Goal: Information Seeking & Learning: Check status

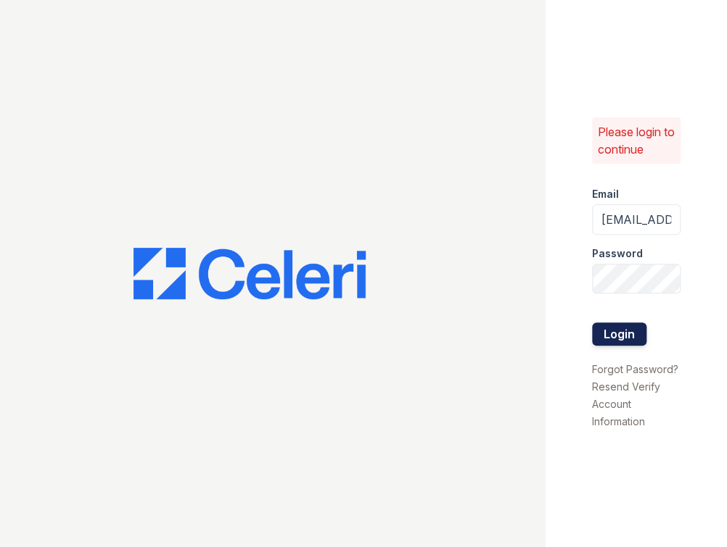
click at [622, 329] on button "Login" at bounding box center [619, 334] width 54 height 23
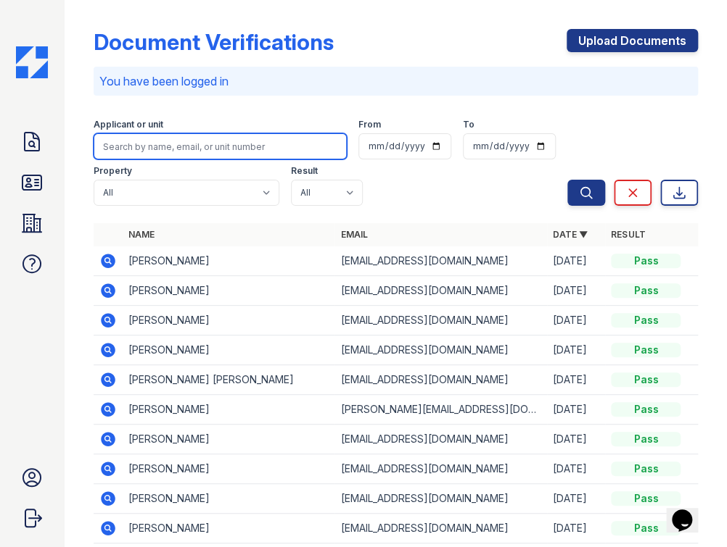
click at [227, 143] on input "search" at bounding box center [220, 146] width 253 height 26
paste input "Briyana"
type input "Briyana"
click at [567, 180] on button "Search" at bounding box center [586, 193] width 38 height 26
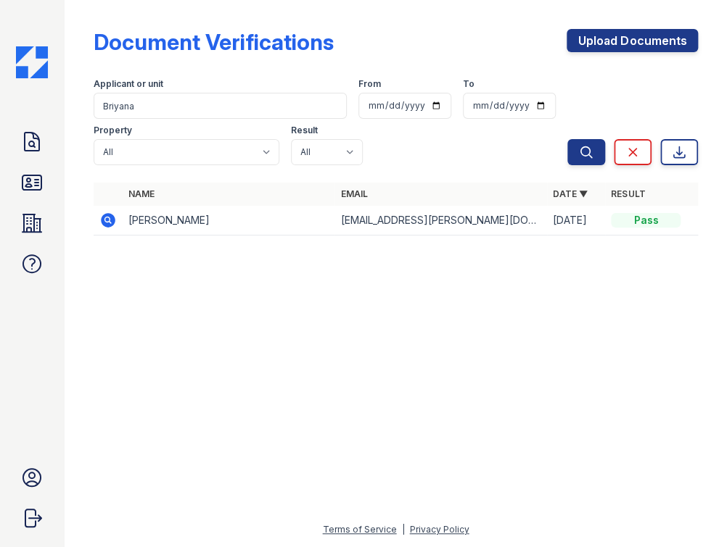
click at [106, 218] on icon at bounding box center [107, 220] width 4 height 4
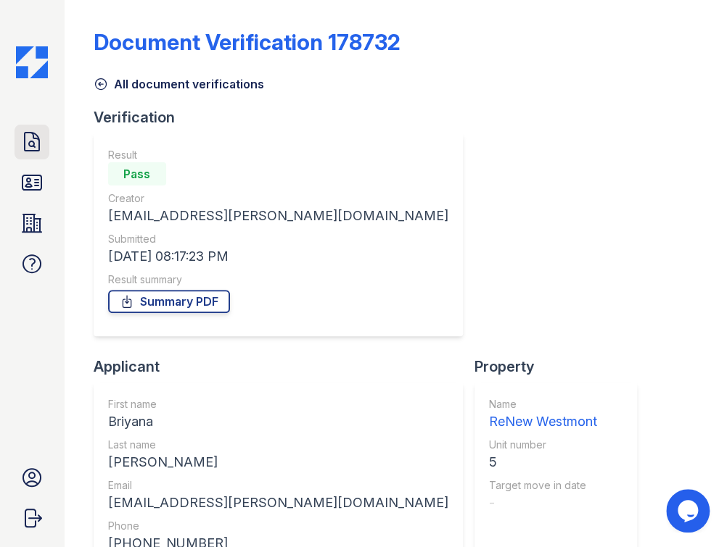
click at [34, 142] on icon at bounding box center [32, 142] width 15 height 18
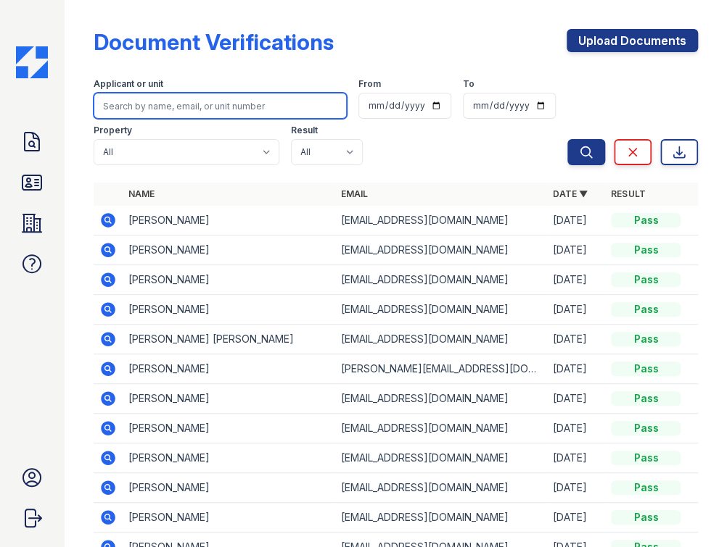
click at [160, 107] on input "search" at bounding box center [220, 106] width 253 height 26
paste input "Briyana"
type input "Briyana"
click at [567, 139] on button "Search" at bounding box center [586, 152] width 38 height 26
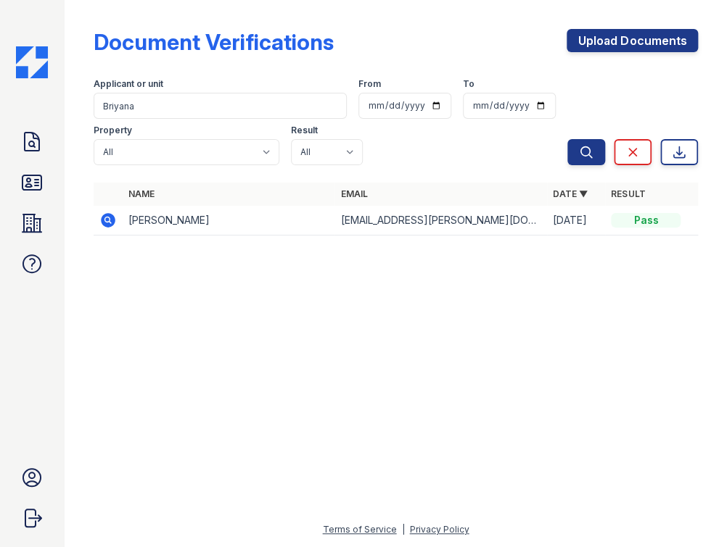
click at [107, 220] on icon at bounding box center [107, 220] width 4 height 4
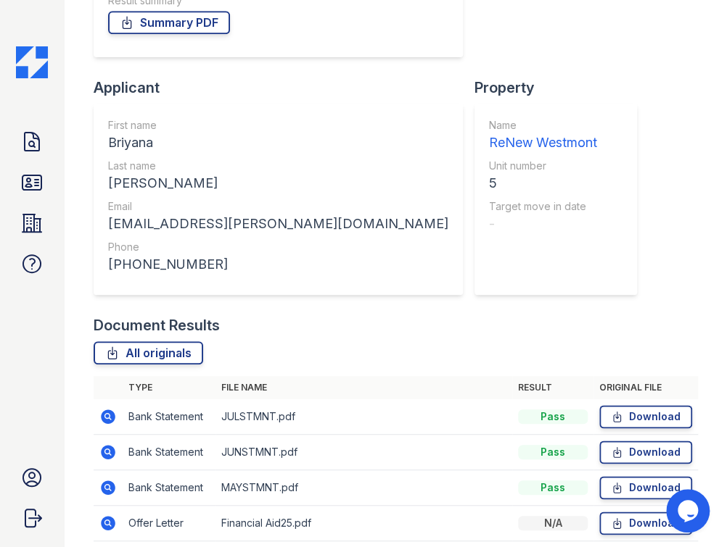
scroll to position [296, 0]
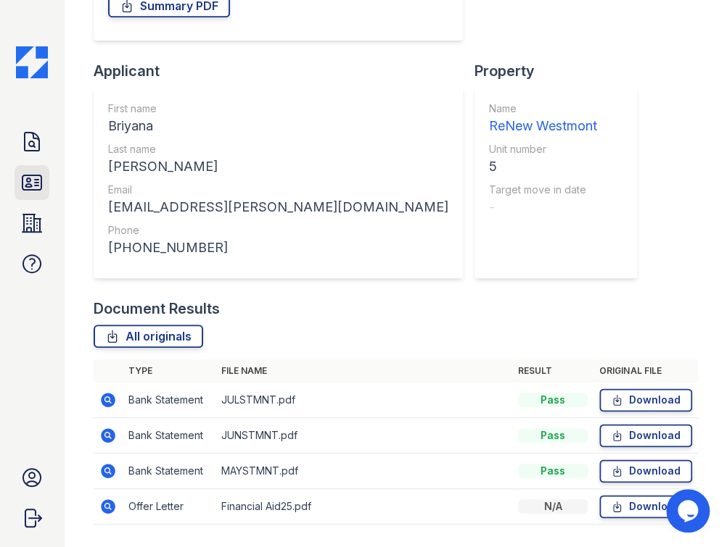
click at [39, 186] on icon at bounding box center [31, 182] width 19 height 15
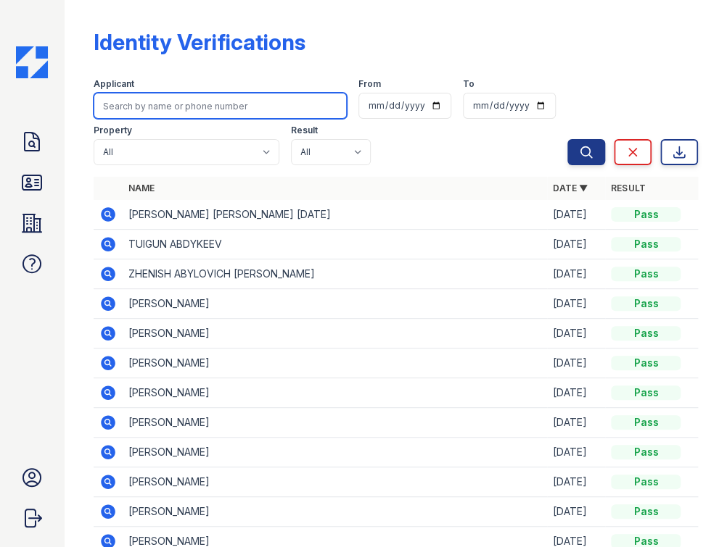
paste input "Briyana"
type input "Briyana"
click at [567, 139] on button "Search" at bounding box center [586, 152] width 38 height 26
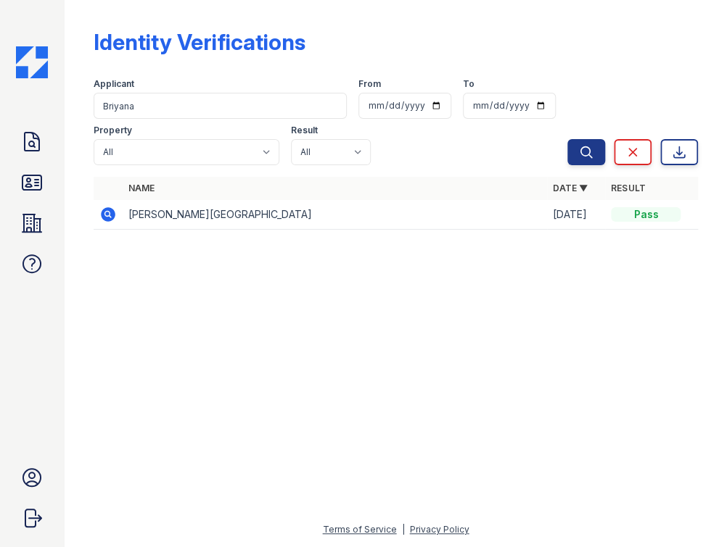
click at [107, 211] on icon at bounding box center [107, 214] width 17 height 17
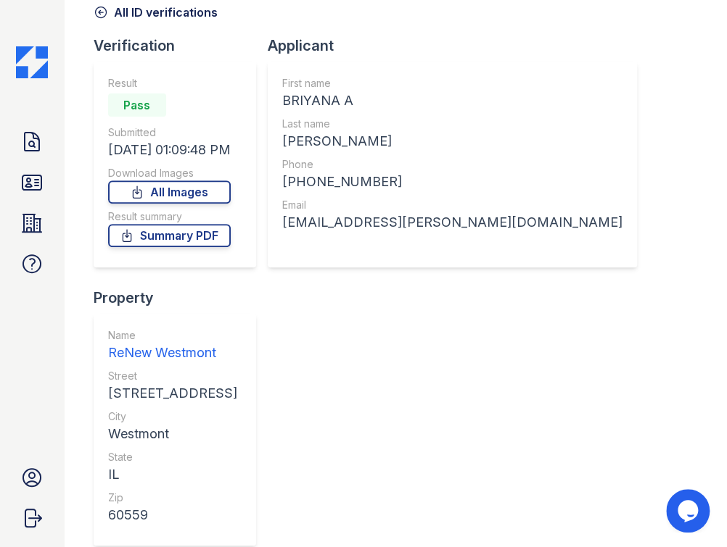
scroll to position [79, 0]
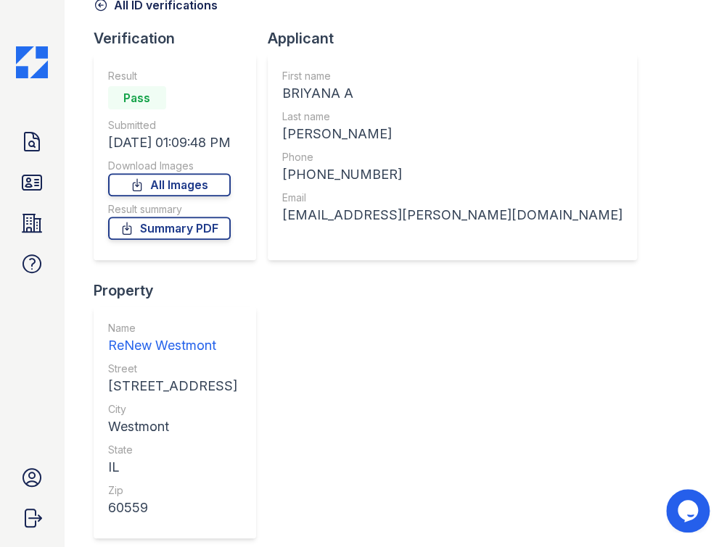
click at [660, 305] on div "ID Verification 290757 All ID verifications Verification Result Pass Submitted …" at bounding box center [396, 340] width 604 height 827
click at [64, 44] on div "Doc Verifications ID Verifications Properties FAQ [PERSON_NAME] Trinity Propert…" at bounding box center [32, 273] width 65 height 547
click at [162, 173] on link "All Images" at bounding box center [169, 184] width 123 height 23
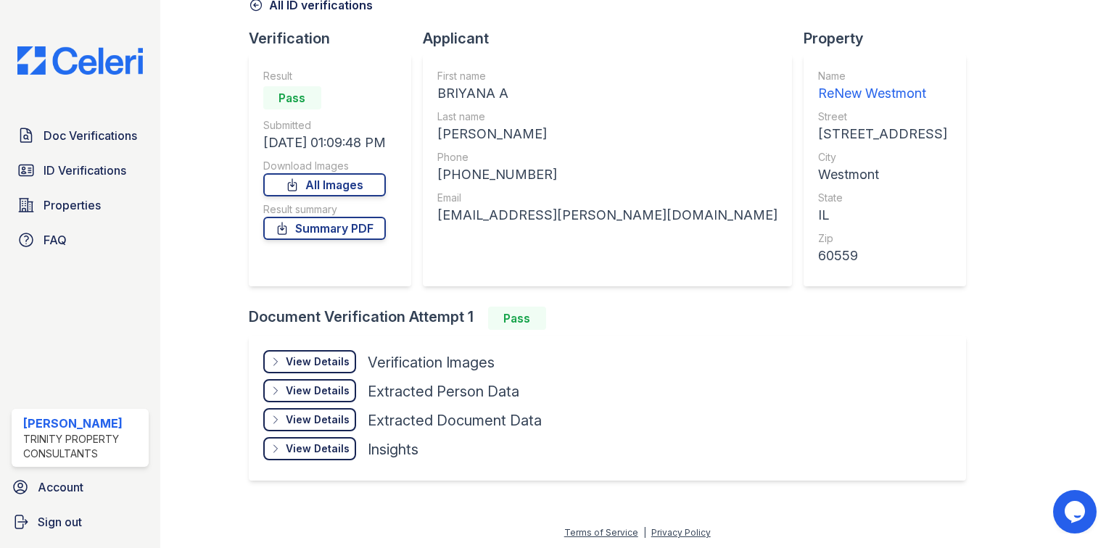
scroll to position [78, 0]
click at [331, 223] on link "Summary PDF" at bounding box center [324, 229] width 123 height 23
click at [295, 185] on icon at bounding box center [292, 185] width 15 height 15
click at [345, 178] on link "All Images" at bounding box center [324, 185] width 123 height 23
